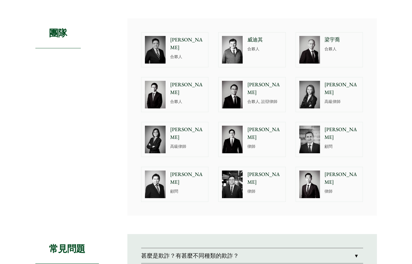
scroll to position [336, 0]
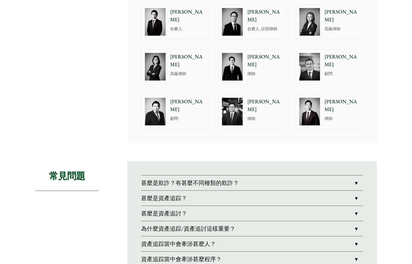
drag, startPoint x: 71, startPoint y: 90, endPoint x: 81, endPoint y: 87, distance: 10.1
click at [71, 90] on div "團隊" at bounding box center [76, 44] width 83 height 197
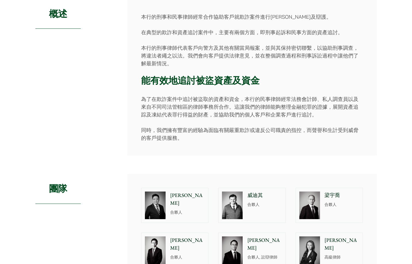
scroll to position [48, 0]
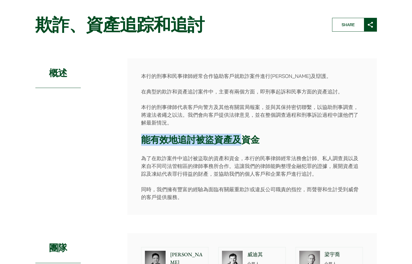
drag, startPoint x: 142, startPoint y: 140, endPoint x: 240, endPoint y: 136, distance: 98.5
click at [240, 136] on h3 "能有效地追討被盜資產及資金" at bounding box center [252, 139] width 222 height 11
click at [198, 137] on h3 "能有效地追討被盜資產及資金" at bounding box center [252, 139] width 222 height 11
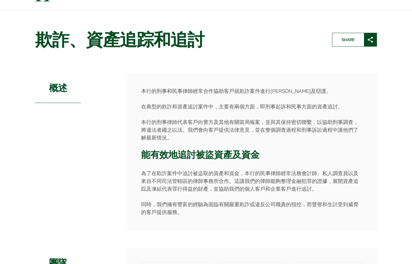
scroll to position [0, 0]
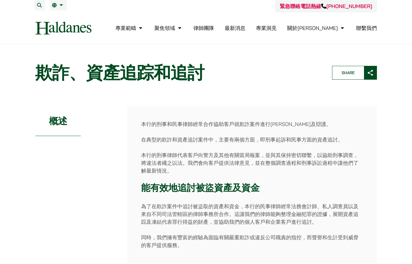
click at [242, 150] on div "本行的刑事和民事律師經常合作協助客戶就欺詐案件進行申索及辯護。 在典型的欺詐和資產追討案件中，主要有兩個方面，即刑事起訴和民事方面的資產追討。 本行的刑事律師…" at bounding box center [252, 184] width 250 height 156
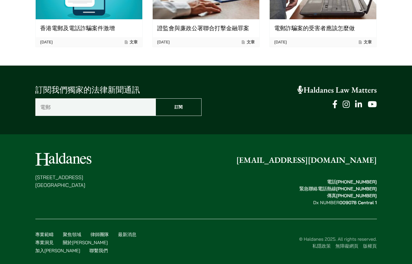
scroll to position [742, 0]
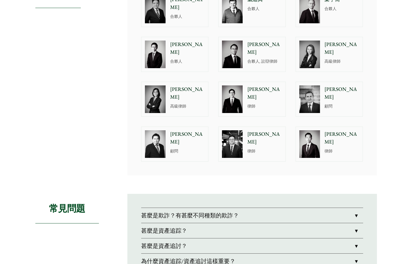
scroll to position [262, 0]
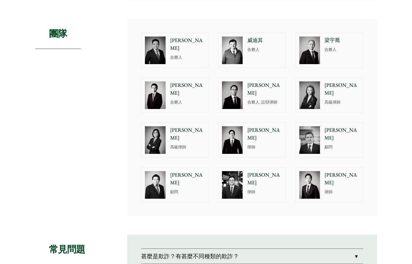
click at [171, 41] on p "[PERSON_NAME]" at bounding box center [187, 45] width 35 height 16
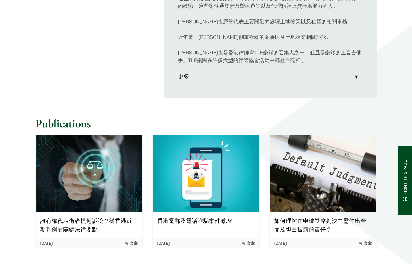
scroll to position [383, 0]
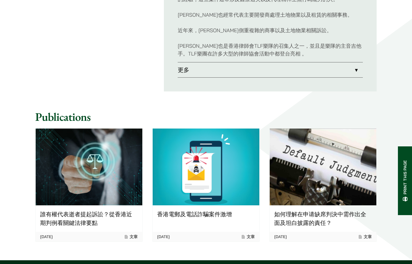
click at [257, 67] on link "更多" at bounding box center [270, 69] width 185 height 15
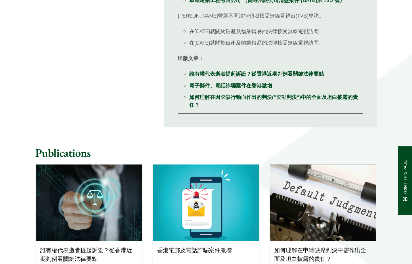
scroll to position [580, 0]
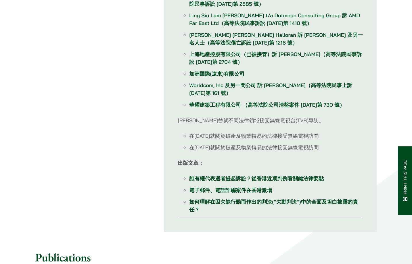
drag, startPoint x: 209, startPoint y: 121, endPoint x: 267, endPoint y: 45, distance: 95.0
click at [209, 121] on p "呂君博律師曾就不同法律領域接受無線電視台(TVB)專訪。" at bounding box center [270, 120] width 185 height 8
click at [247, 135] on li "在2017年就關於破產及物業轉易的法律接受無線電視訪問" at bounding box center [276, 136] width 174 height 8
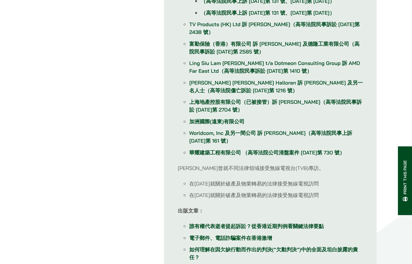
scroll to position [485, 0]
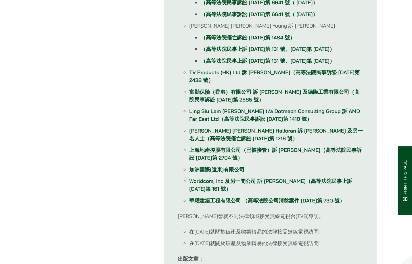
click at [116, 89] on div "Contact Tel (852) 2230 2813 Fax (852) 2845 1637 Email paul.lui@haldanes.com Lin…" at bounding box center [206, 32] width 342 height 592
click at [262, 120] on link "Ling Siu Lam Paul t/a Dotmeon Consulting Group 訴 AMD Far East Ltd（高等法院民事訴訟 2004…" at bounding box center [274, 115] width 171 height 14
